Goal: Check status: Check status

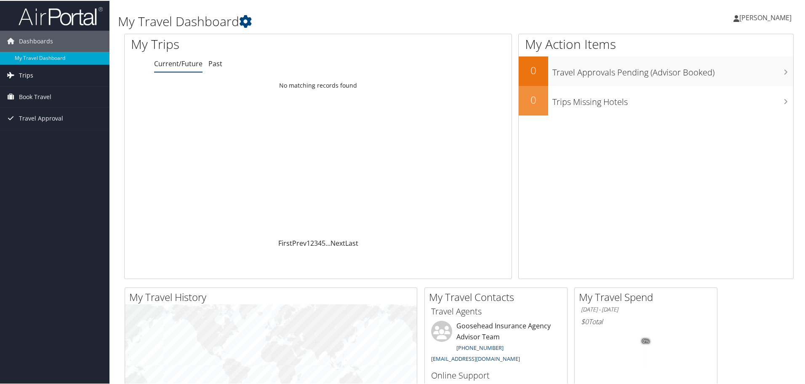
click at [42, 77] on link "Trips" at bounding box center [54, 74] width 109 height 21
click at [48, 89] on link "Current/Future Trips" at bounding box center [54, 91] width 109 height 13
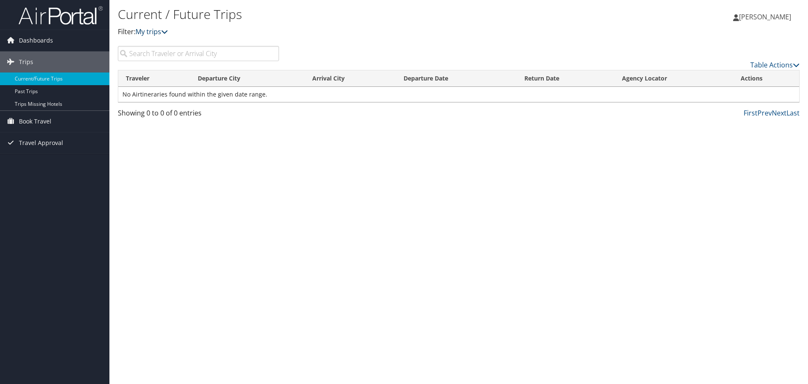
click at [160, 28] on link "My trips" at bounding box center [152, 31] width 32 height 9
click at [161, 29] on link "My trips" at bounding box center [152, 31] width 32 height 9
click at [163, 33] on link "My trips" at bounding box center [152, 31] width 32 height 9
click at [163, 32] on link "My trips" at bounding box center [152, 31] width 32 height 9
click at [44, 87] on link "Past Trips" at bounding box center [54, 91] width 109 height 13
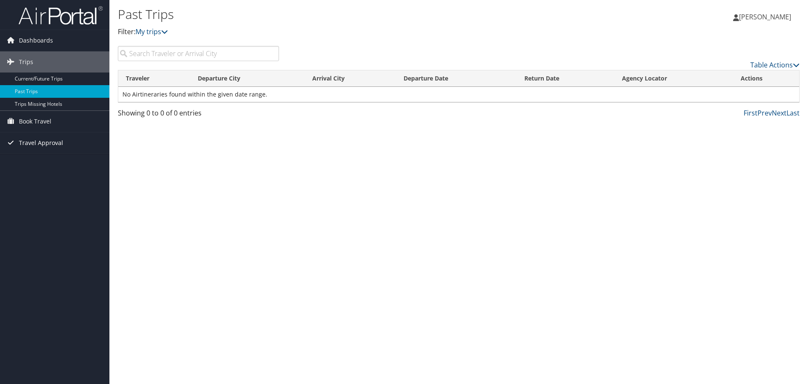
click at [31, 134] on span "Travel Approval" at bounding box center [41, 142] width 44 height 21
click at [31, 143] on span "Travel Approval" at bounding box center [41, 142] width 44 height 21
click at [35, 144] on span "Travel Approval" at bounding box center [41, 142] width 44 height 21
click at [36, 155] on link "Pending Trip Approvals" at bounding box center [54, 159] width 109 height 13
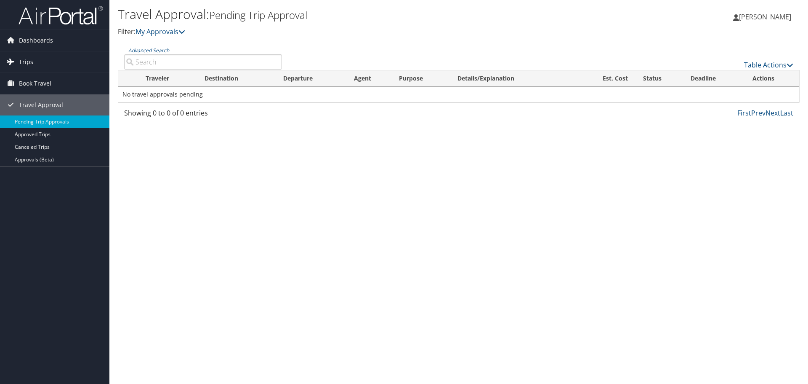
click at [42, 63] on link "Trips" at bounding box center [54, 61] width 109 height 21
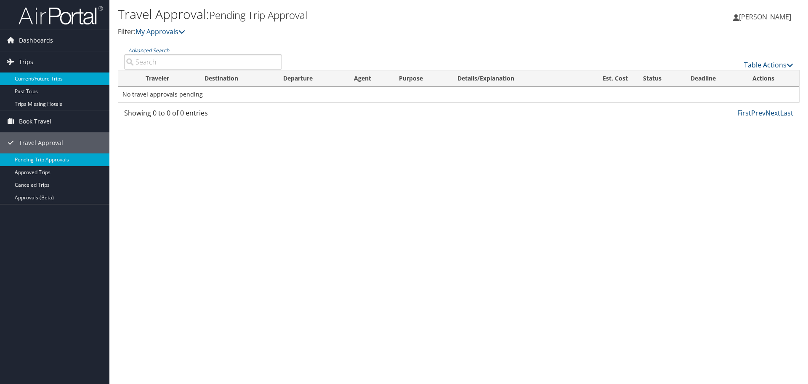
click at [55, 76] on link "Current/Future Trips" at bounding box center [54, 78] width 109 height 13
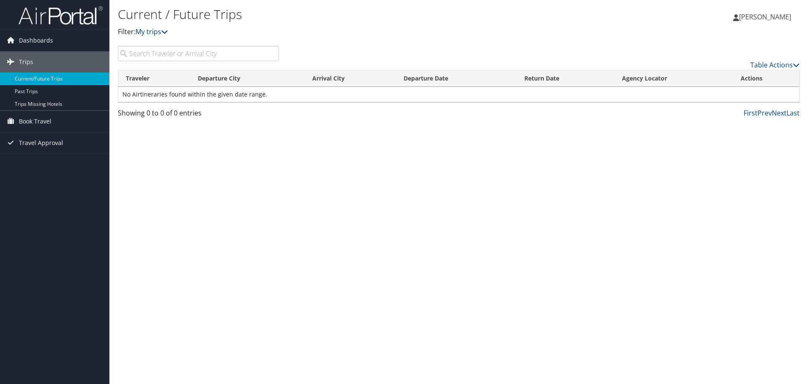
click at [165, 29] on icon at bounding box center [164, 31] width 7 height 7
click at [162, 31] on link "My trips" at bounding box center [152, 31] width 32 height 9
click at [165, 50] on input "search" at bounding box center [198, 53] width 161 height 15
type input "san diego"
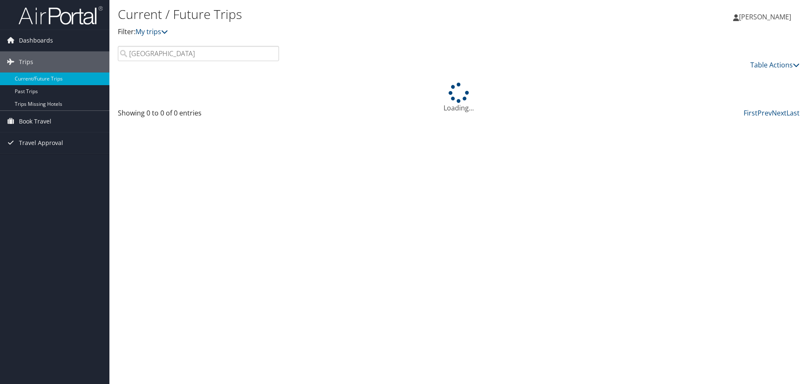
click at [769, 14] on span "[PERSON_NAME]" at bounding box center [765, 16] width 52 height 9
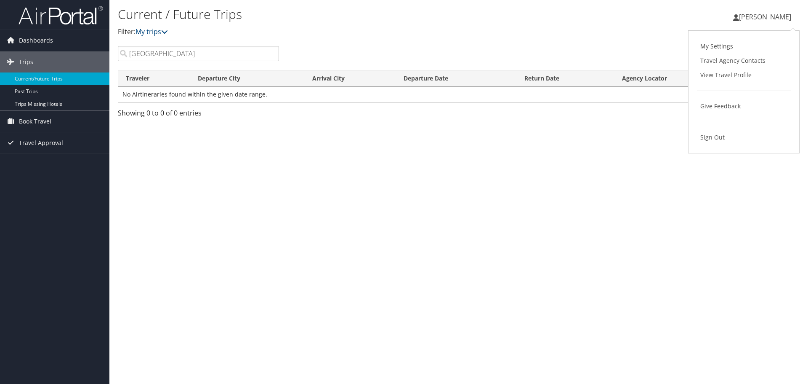
click at [291, 183] on div "Current / Future Trips Filter: My trips Jacob Hill Jacob Hill My Settings Trave…" at bounding box center [458, 192] width 699 height 384
click at [63, 46] on link "Dashboards" at bounding box center [54, 40] width 109 height 21
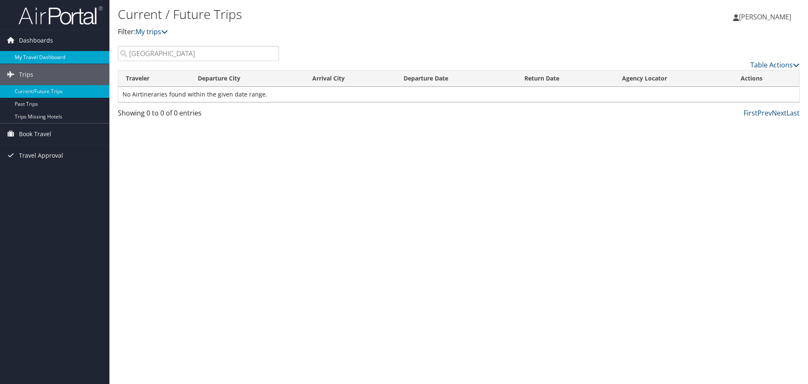
click at [47, 59] on link "My Travel Dashboard" at bounding box center [54, 57] width 109 height 13
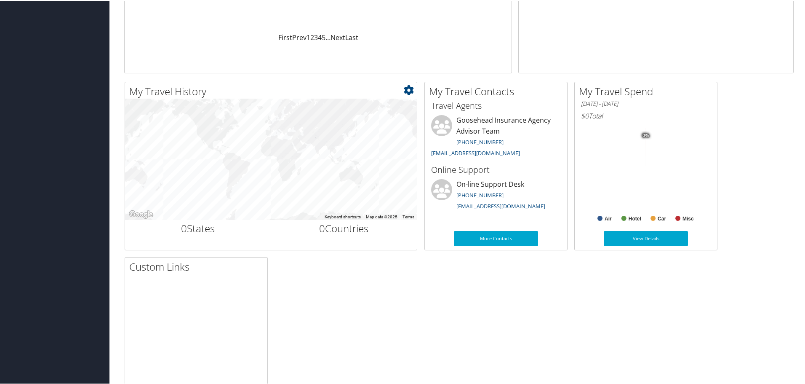
scroll to position [211, 0]
